Goal: Task Accomplishment & Management: Use online tool/utility

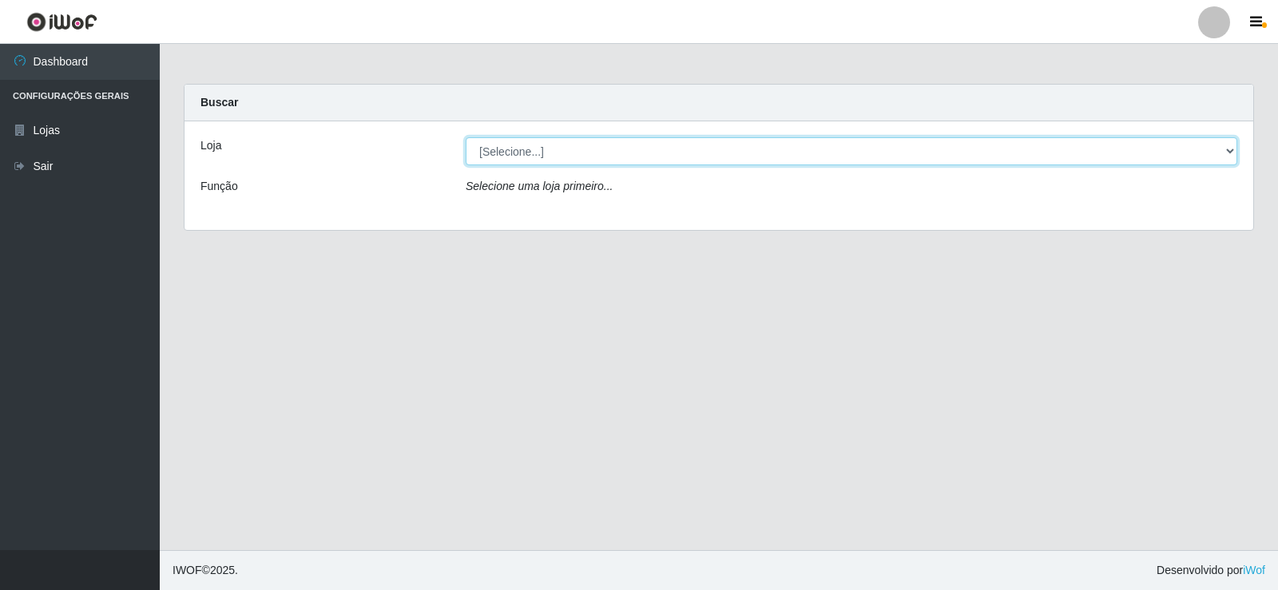
click at [526, 157] on select "[Selecione...] Supermercado Manaira" at bounding box center [852, 151] width 772 height 28
select select "443"
click at [466, 137] on select "[Selecione...] Supermercado Manaira" at bounding box center [852, 151] width 772 height 28
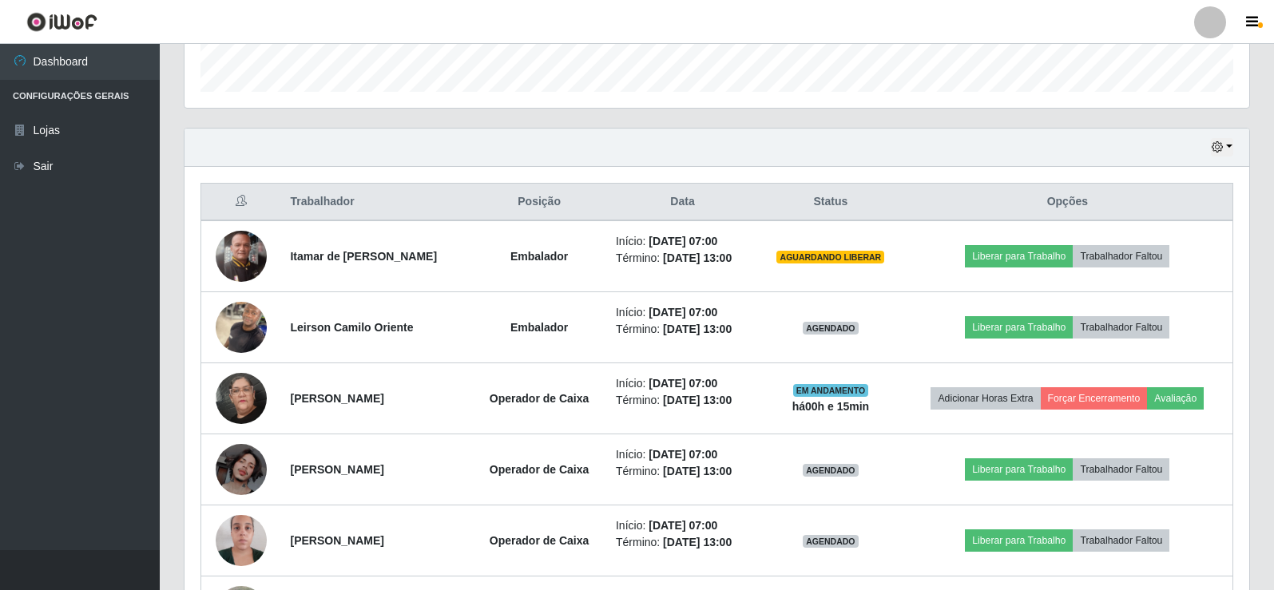
scroll to position [511, 0]
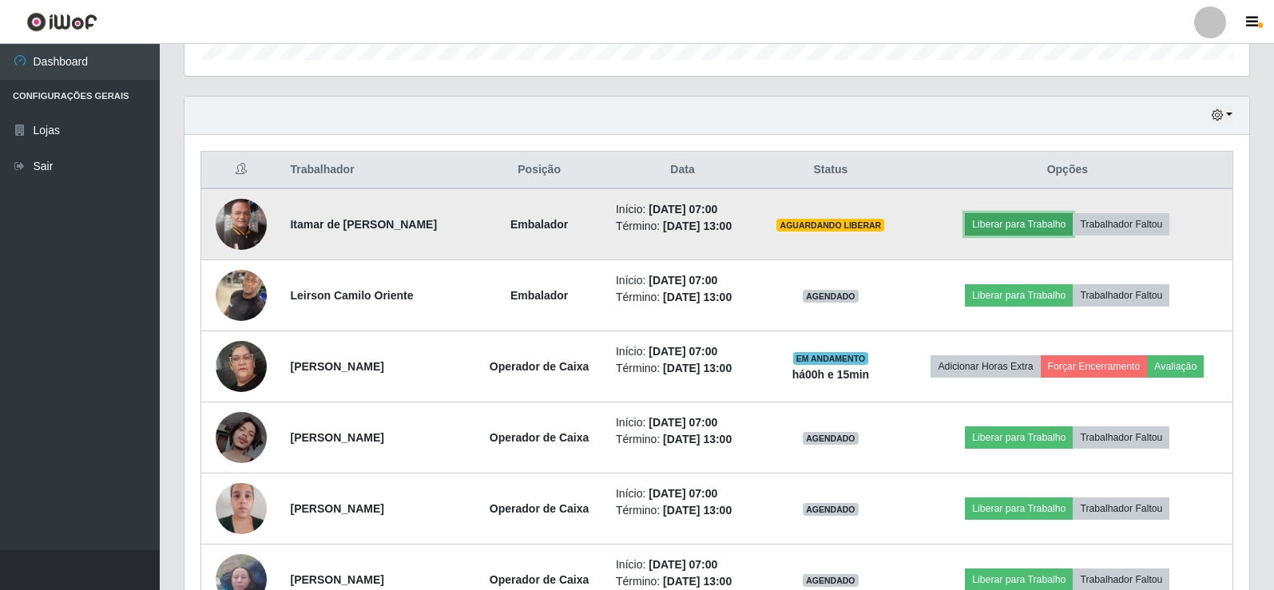
click at [1044, 226] on button "Liberar para Trabalho" at bounding box center [1019, 224] width 108 height 22
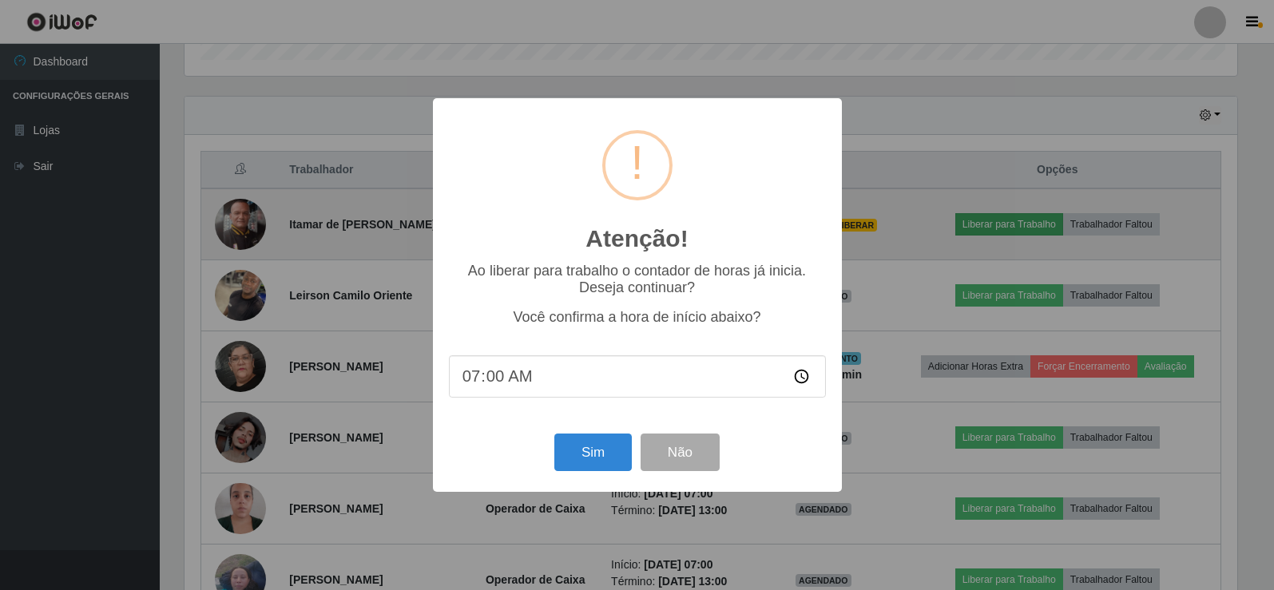
scroll to position [332, 1057]
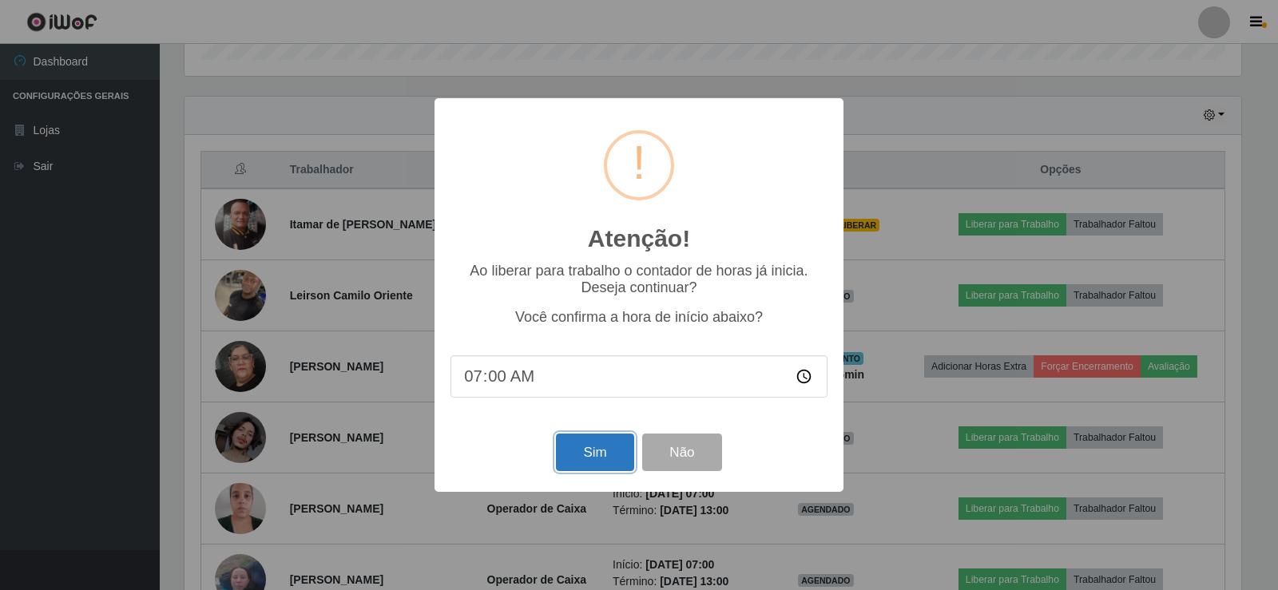
click at [615, 455] on button "Sim" at bounding box center [594, 453] width 77 height 38
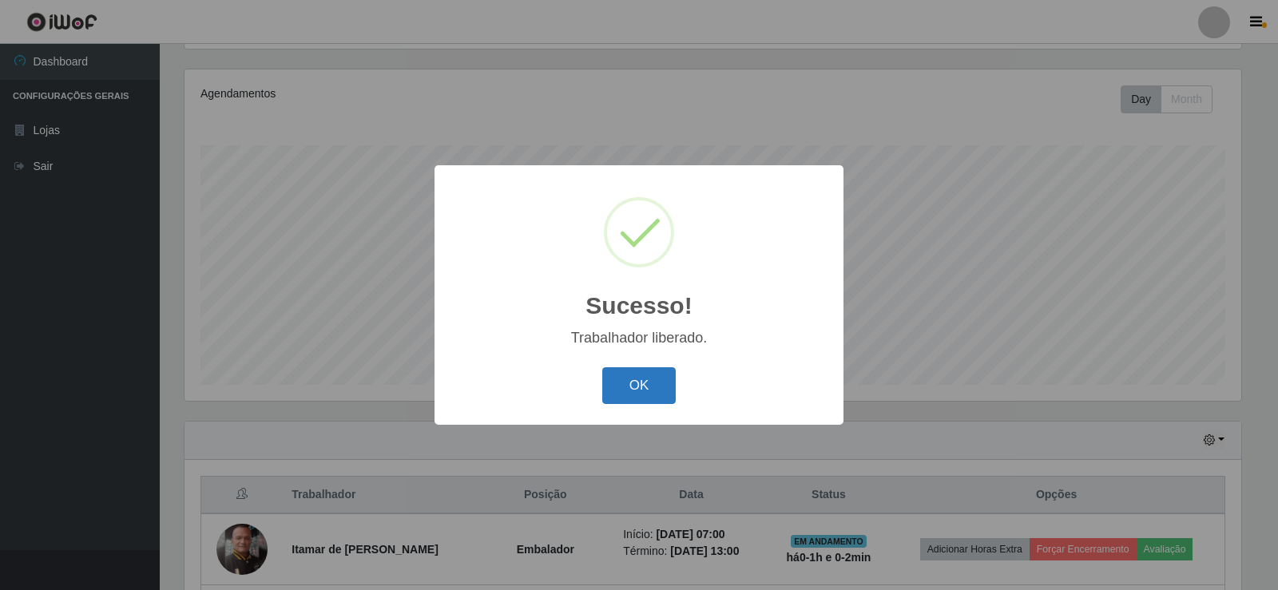
click at [656, 390] on button "OK" at bounding box center [639, 387] width 74 height 38
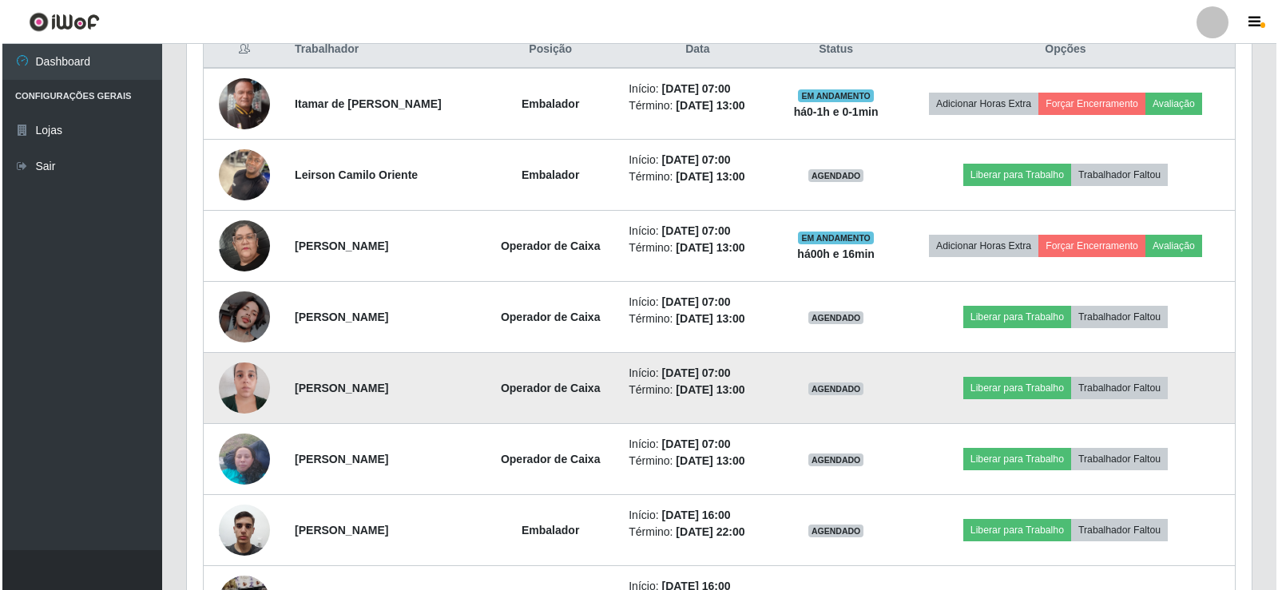
scroll to position [666, 0]
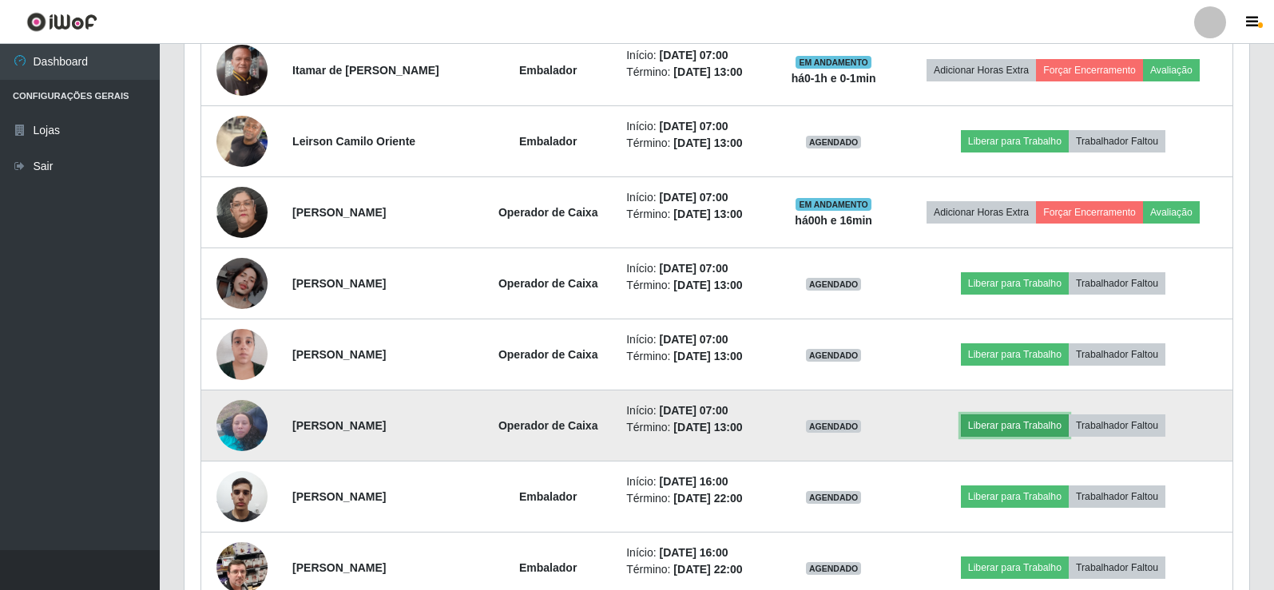
click at [1057, 421] on button "Liberar para Trabalho" at bounding box center [1015, 426] width 108 height 22
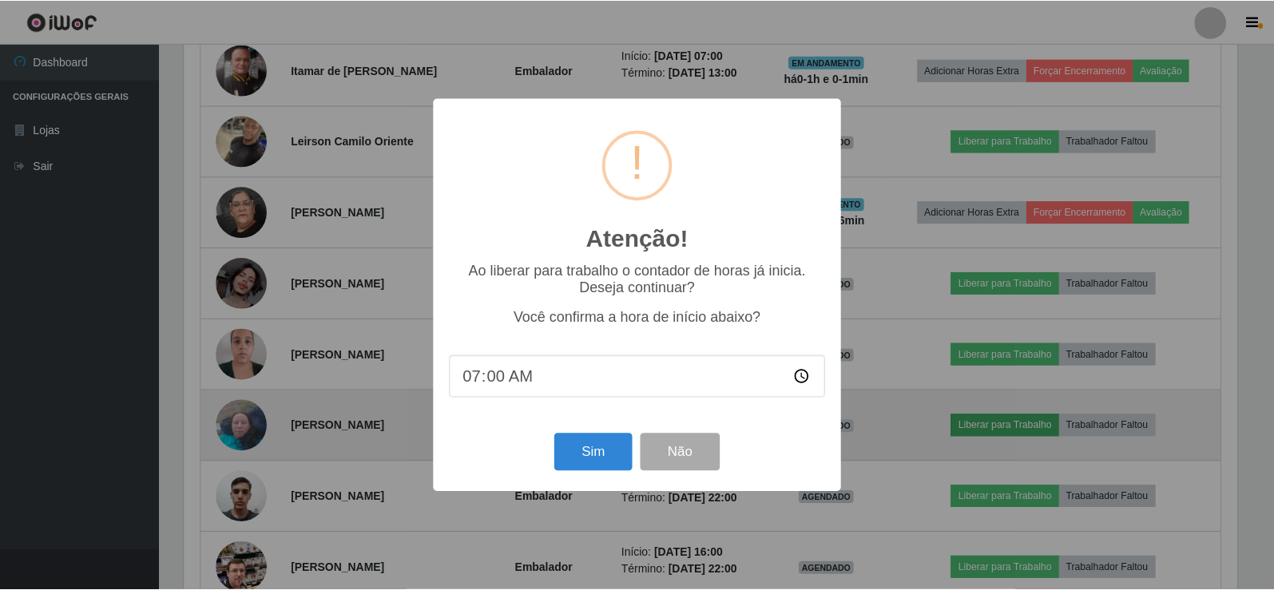
scroll to position [332, 1057]
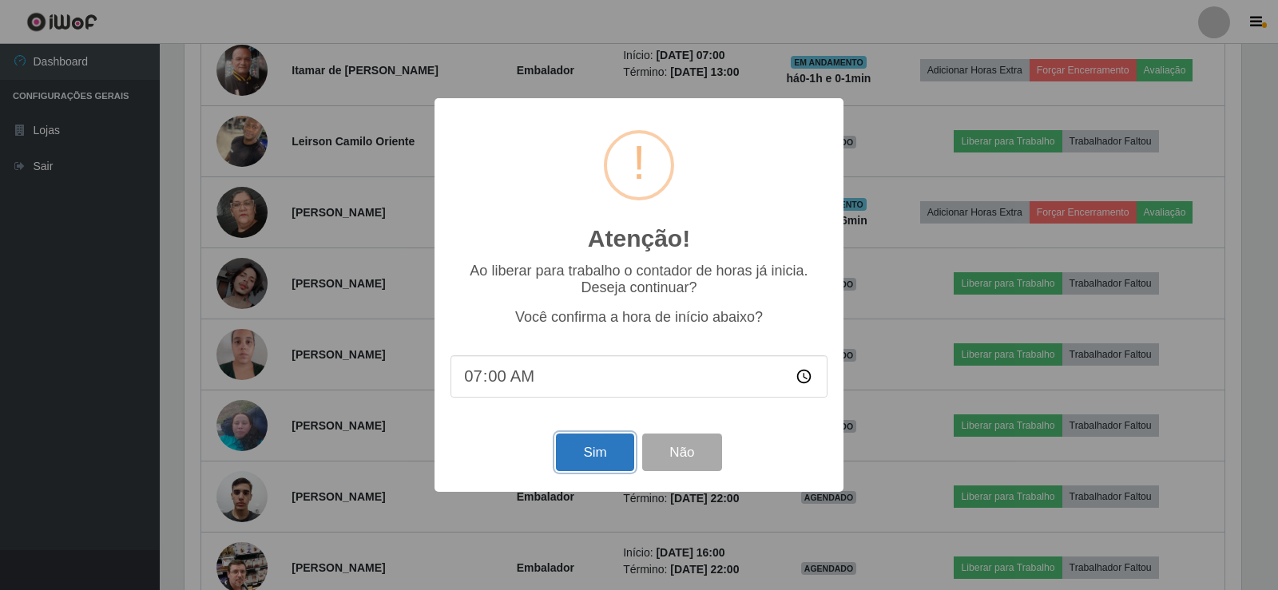
click at [566, 454] on button "Sim" at bounding box center [594, 453] width 77 height 38
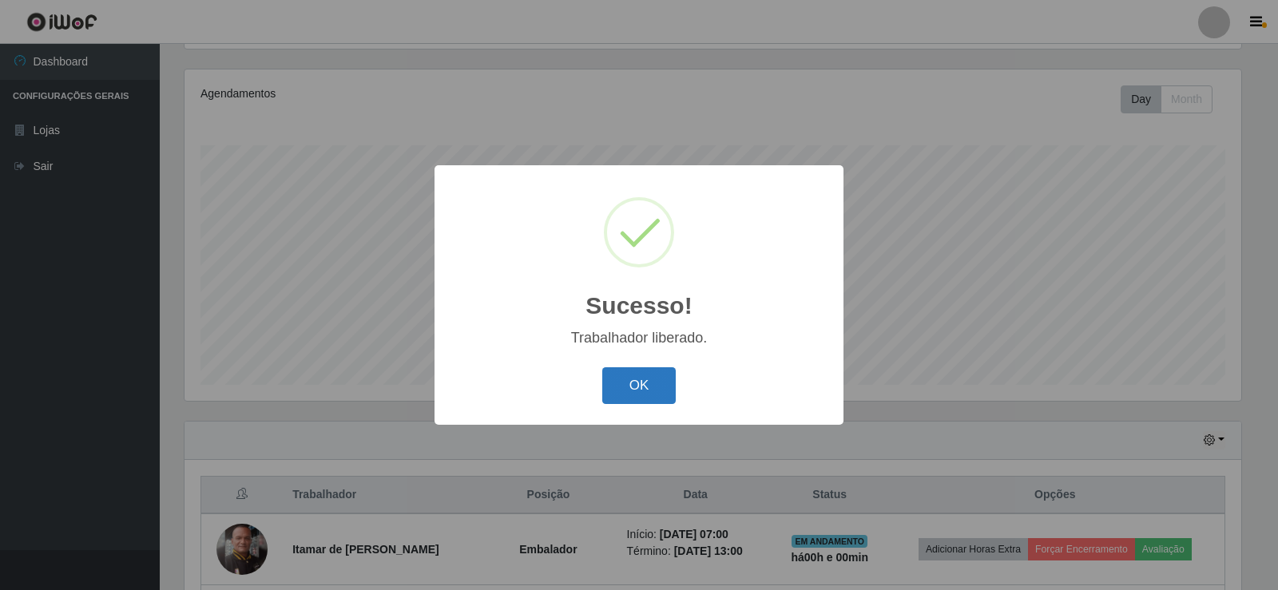
click at [622, 387] on button "OK" at bounding box center [639, 387] width 74 height 38
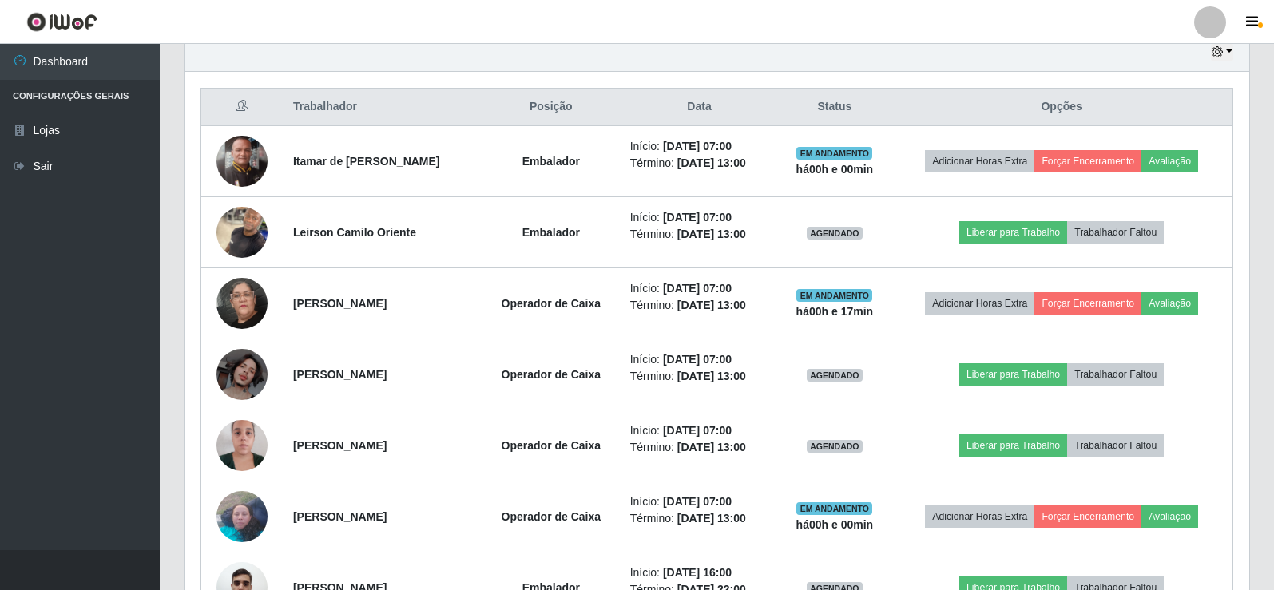
scroll to position [602, 0]
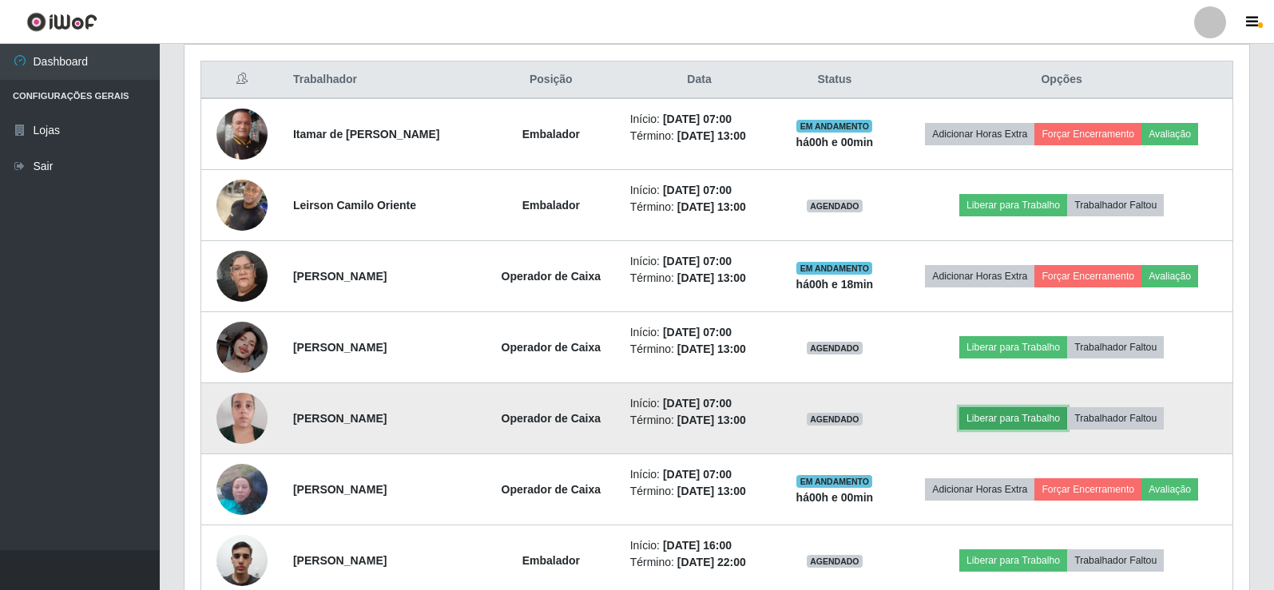
click at [1035, 419] on button "Liberar para Trabalho" at bounding box center [1014, 418] width 108 height 22
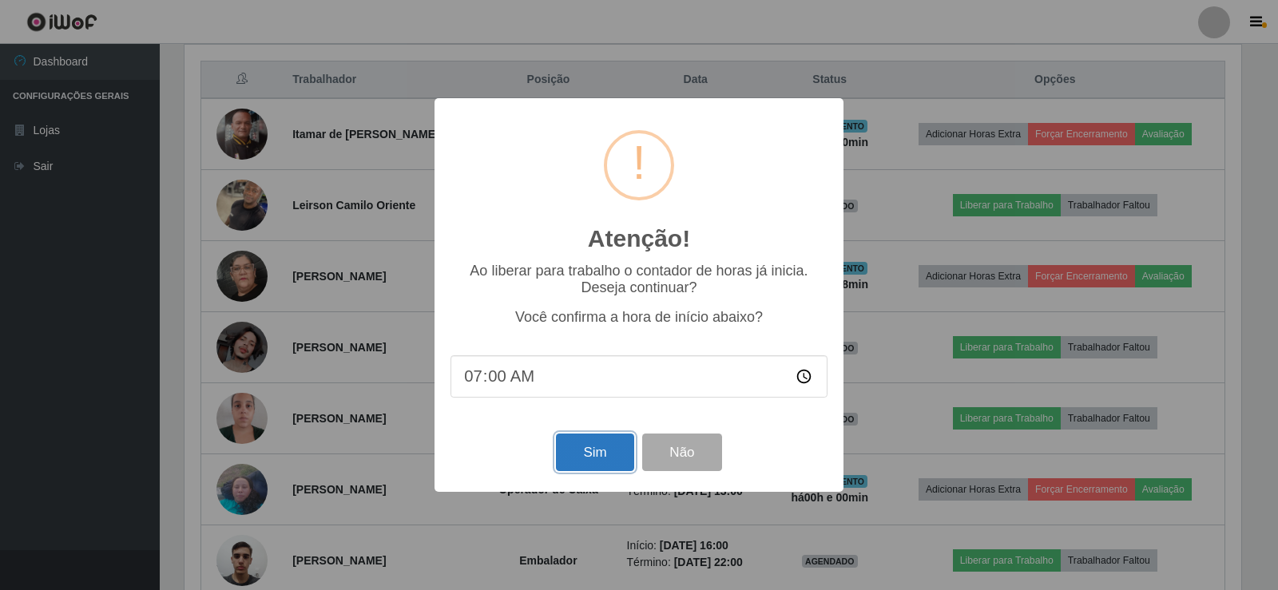
click at [613, 459] on button "Sim" at bounding box center [594, 453] width 77 height 38
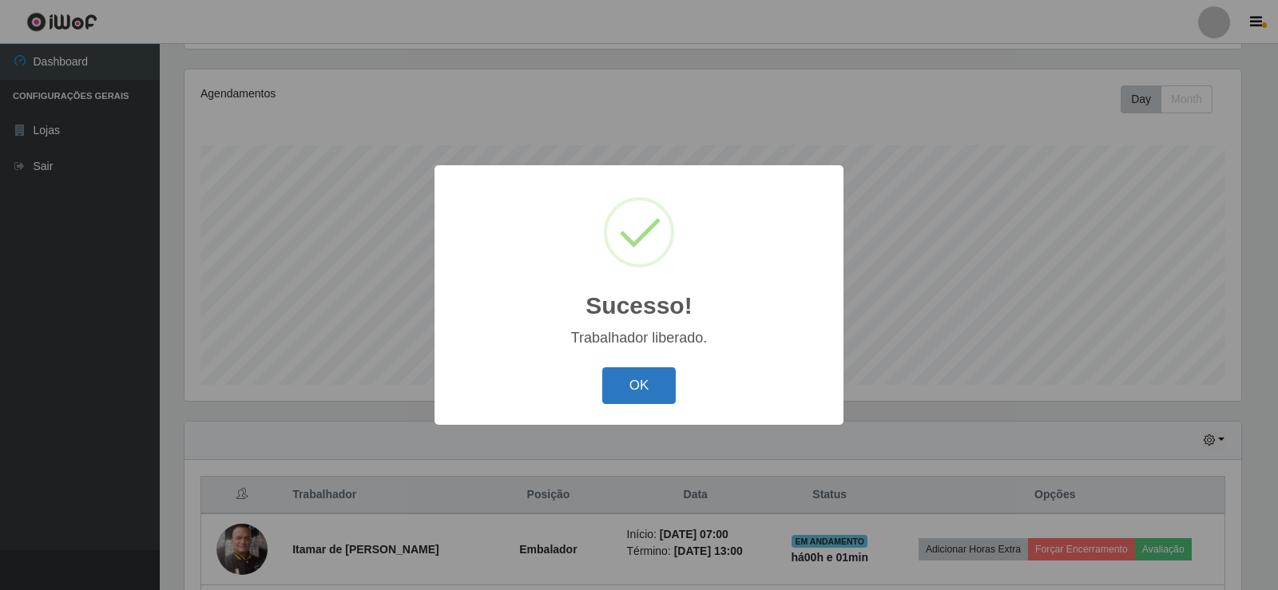
click at [622, 385] on button "OK" at bounding box center [639, 387] width 74 height 38
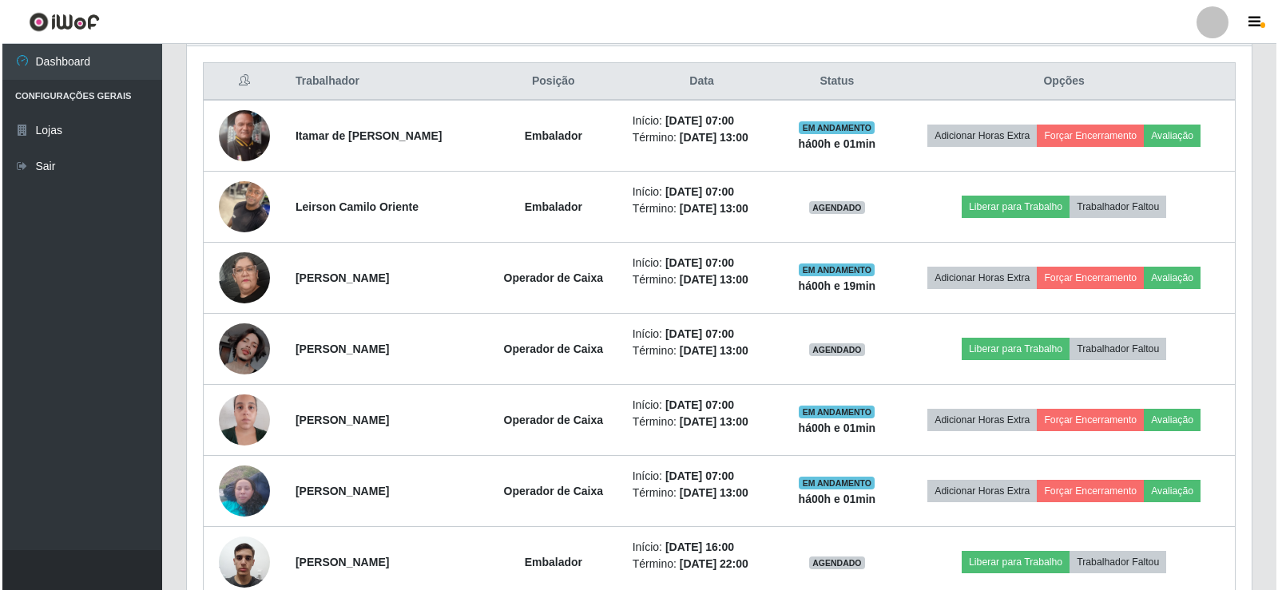
scroll to position [602, 0]
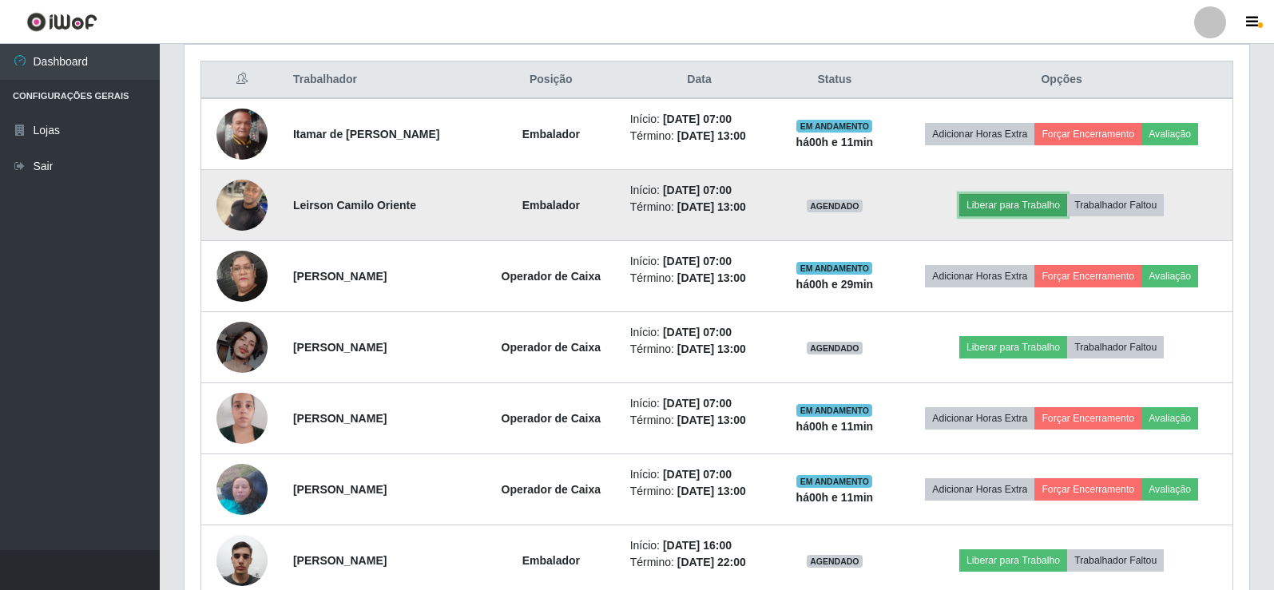
click at [1031, 205] on button "Liberar para Trabalho" at bounding box center [1014, 205] width 108 height 22
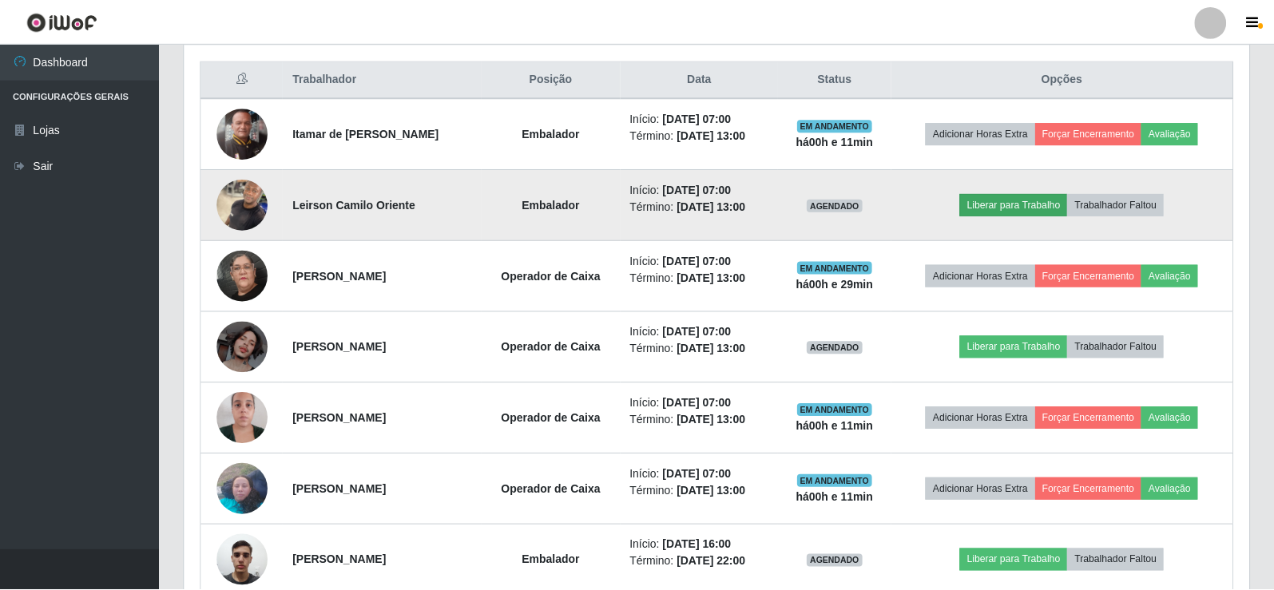
scroll to position [332, 1057]
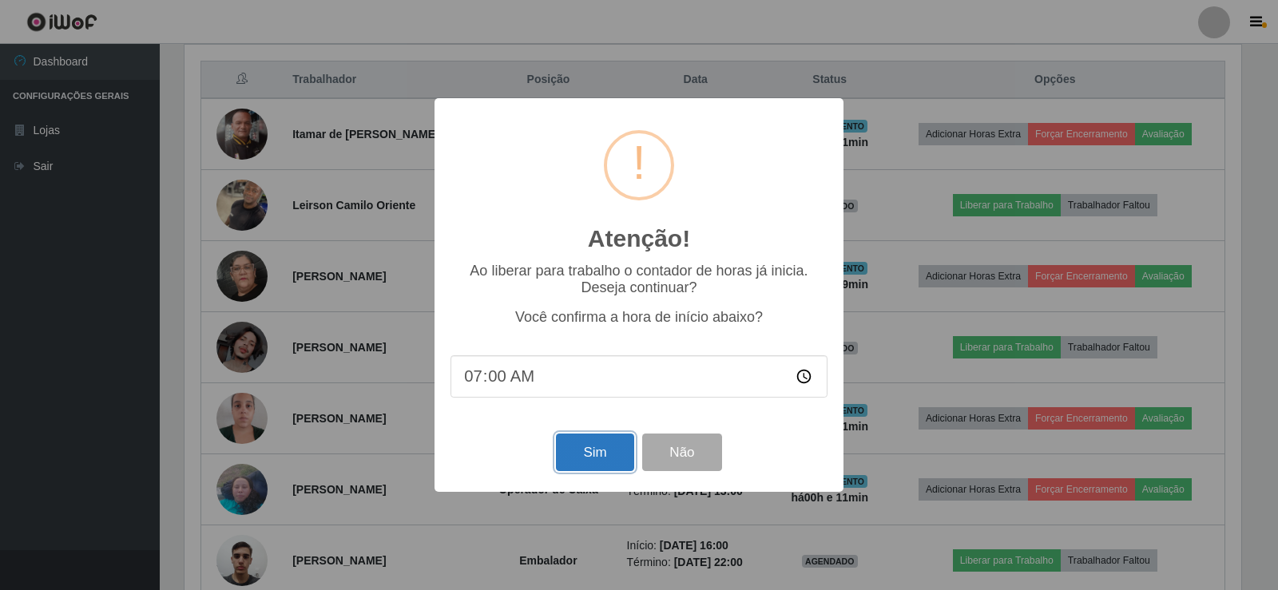
click at [582, 456] on button "Sim" at bounding box center [594, 453] width 77 height 38
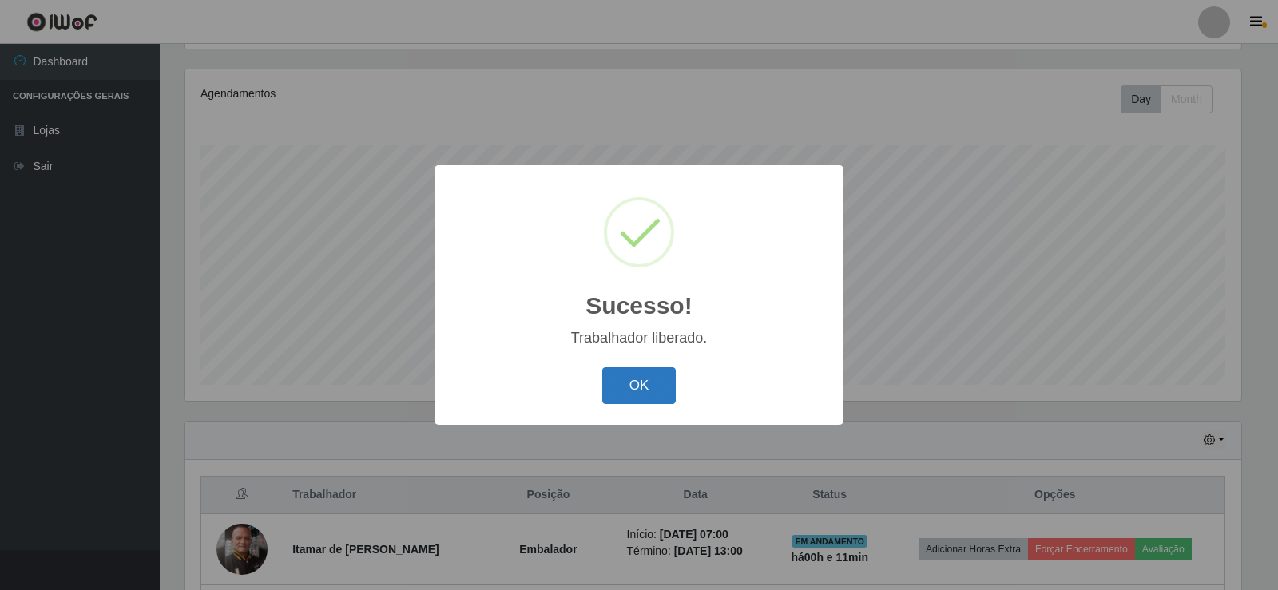
click at [623, 391] on button "OK" at bounding box center [639, 387] width 74 height 38
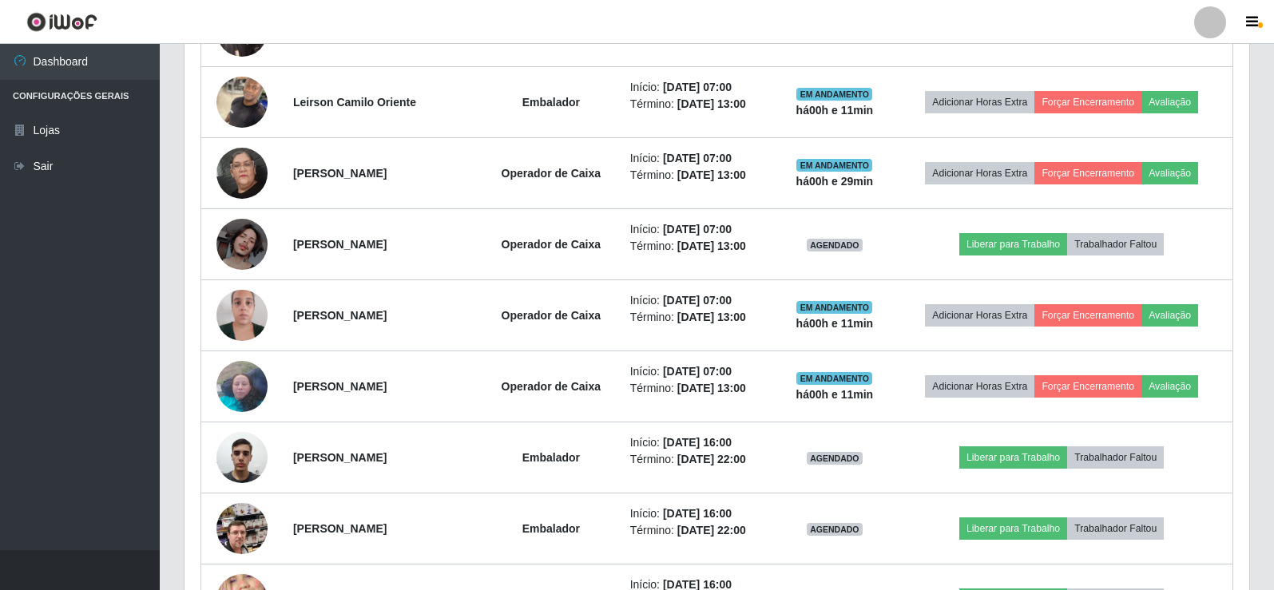
scroll to position [729, 0]
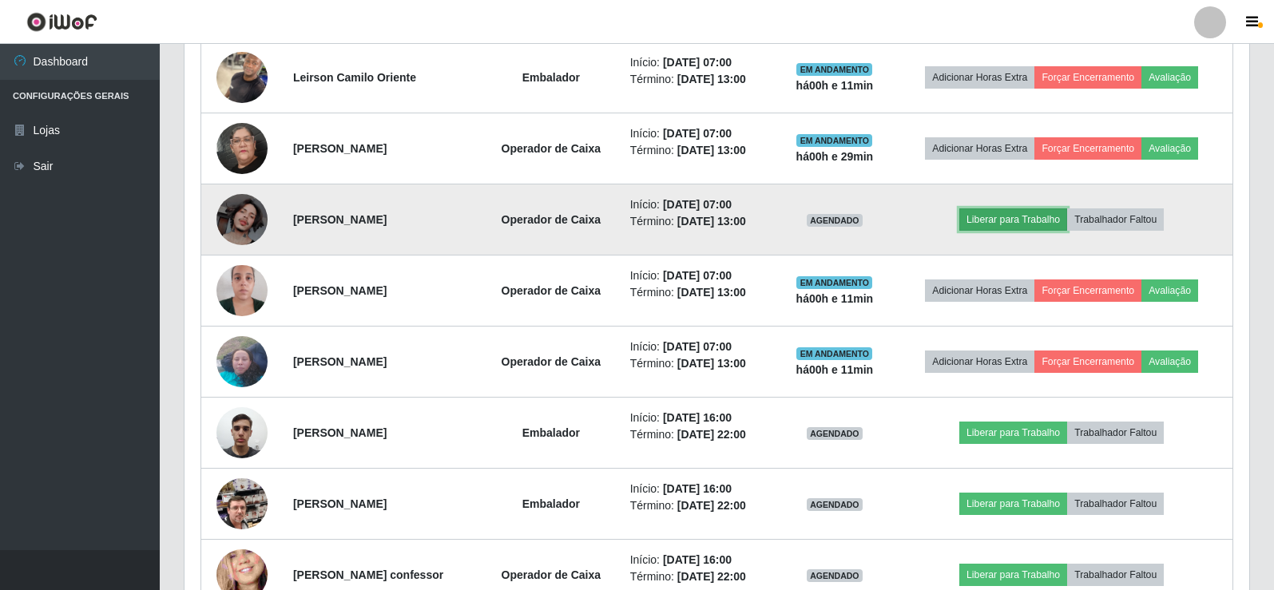
click at [1036, 217] on button "Liberar para Trabalho" at bounding box center [1014, 220] width 108 height 22
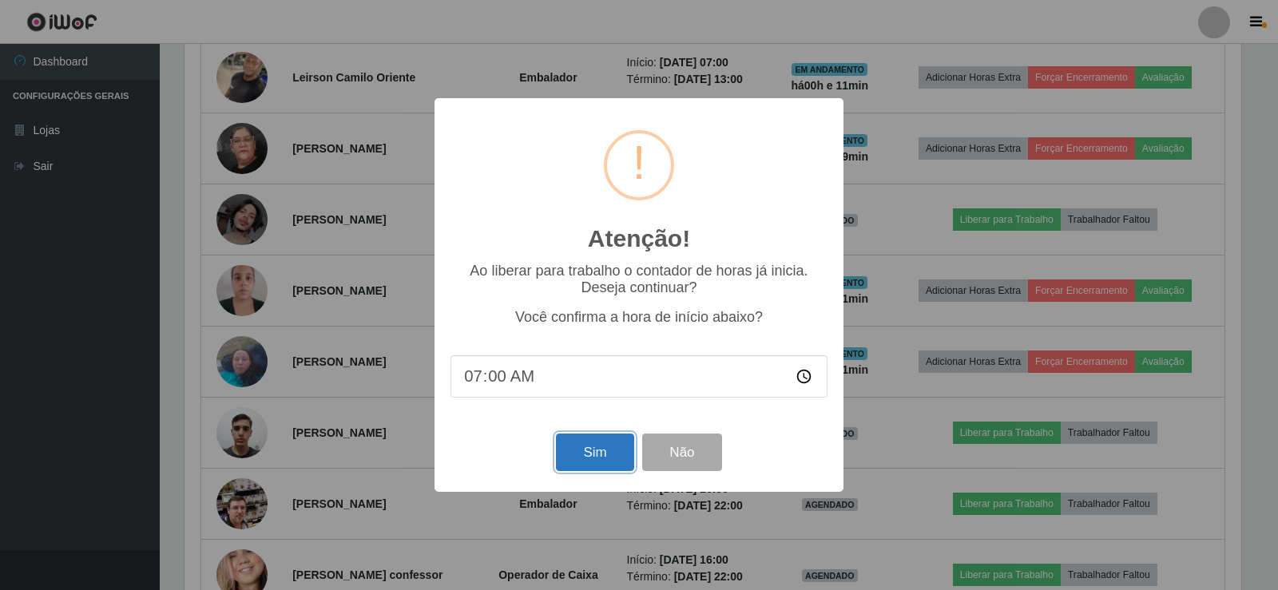
click at [574, 460] on button "Sim" at bounding box center [594, 453] width 77 height 38
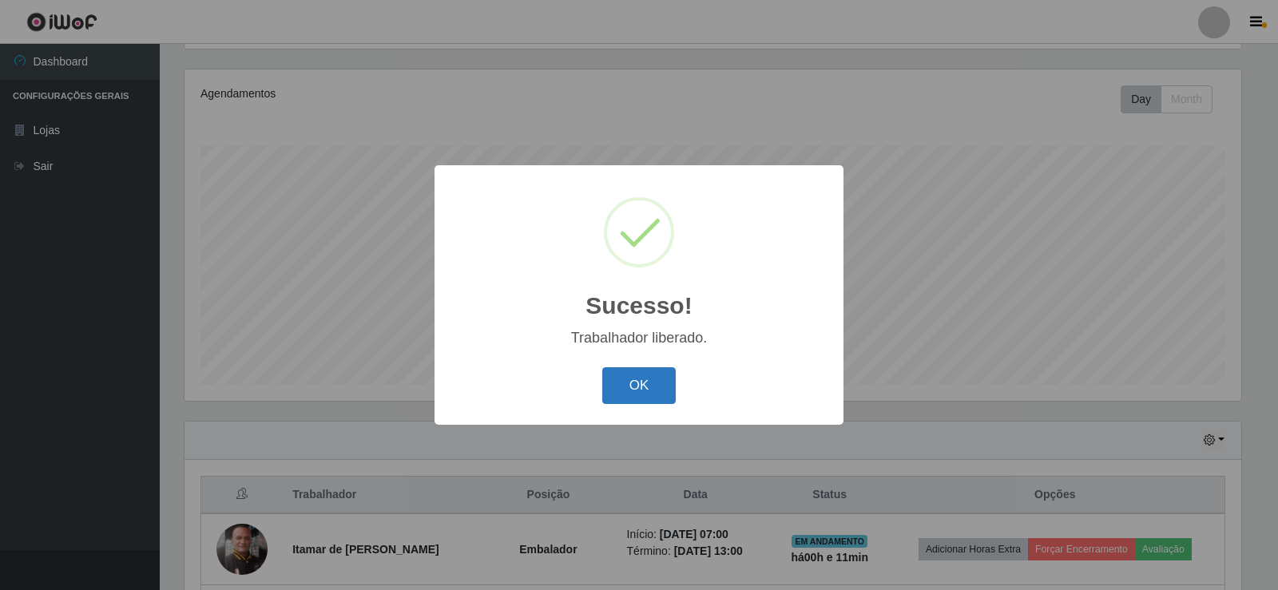
click at [624, 381] on button "OK" at bounding box center [639, 387] width 74 height 38
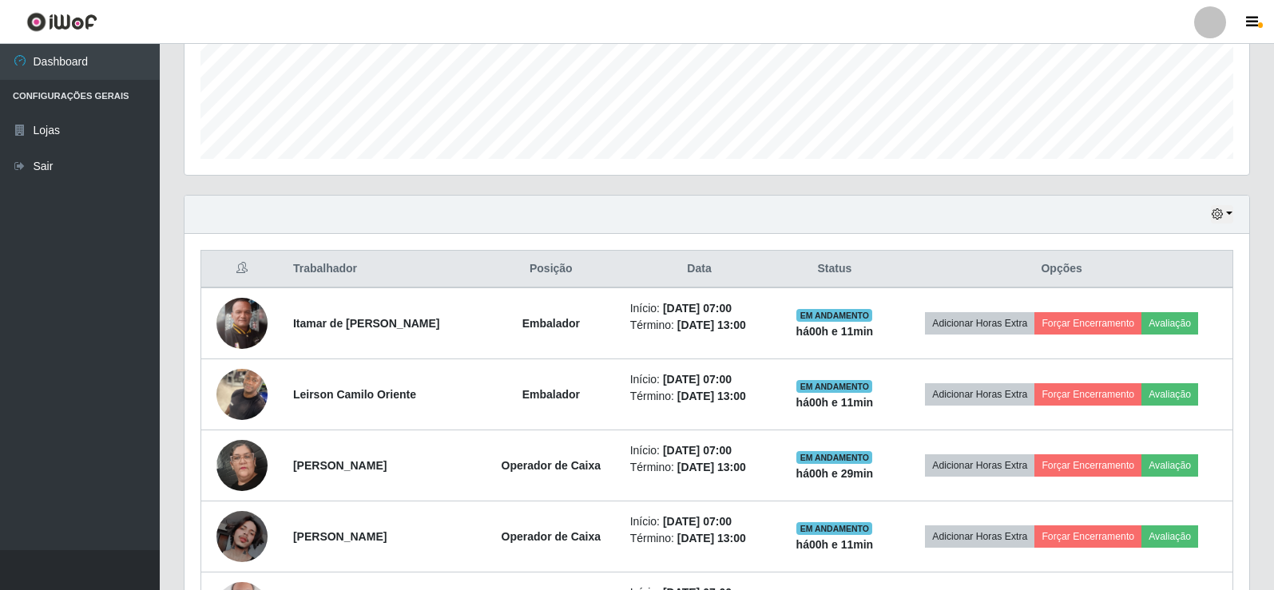
scroll to position [410, 0]
